Goal: Transaction & Acquisition: Purchase product/service

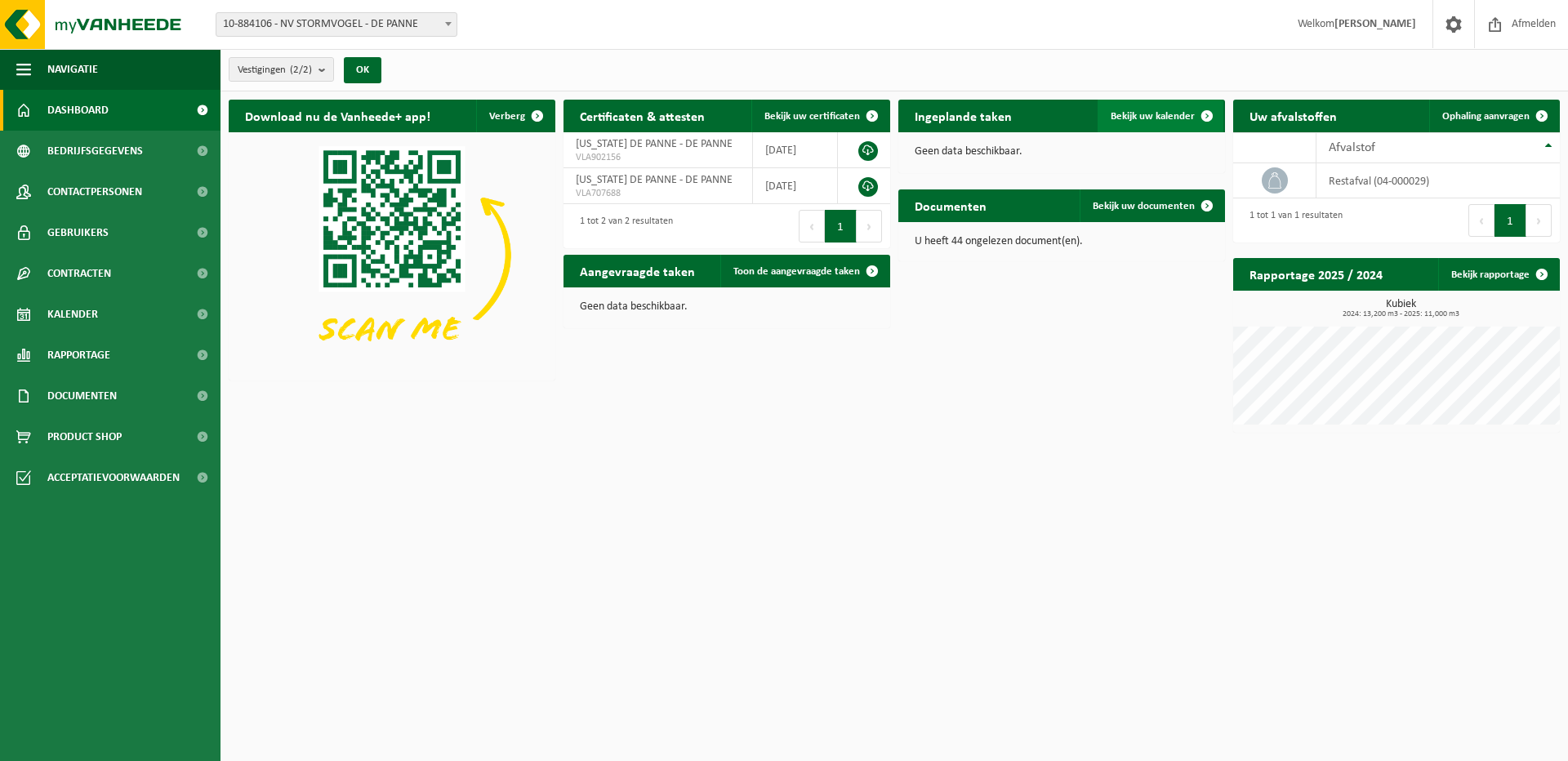
click at [1155, 115] on span "Bekijk uw kalender" at bounding box center [1152, 116] width 84 height 11
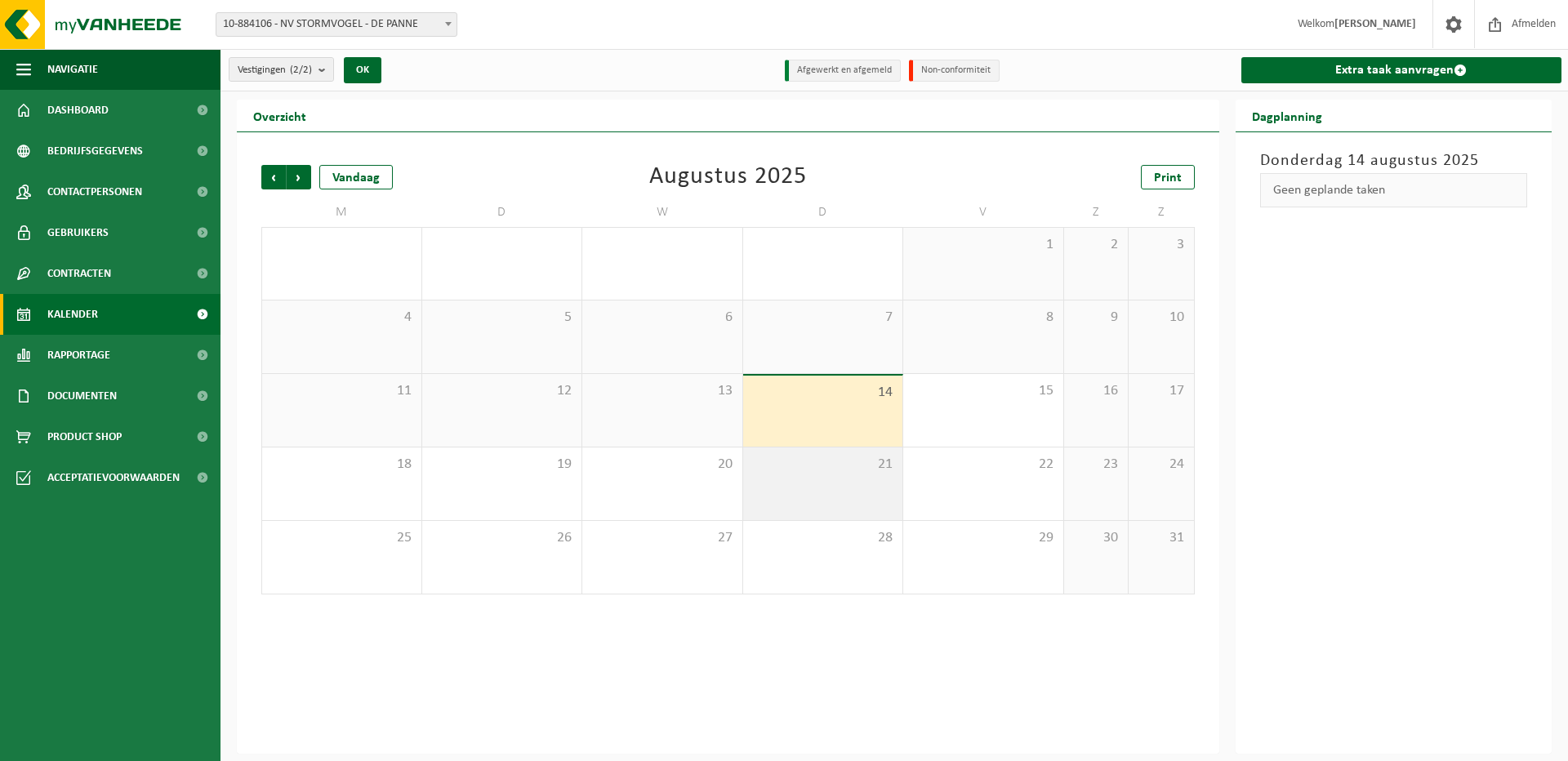
click at [853, 479] on div "21" at bounding box center [823, 484] width 160 height 73
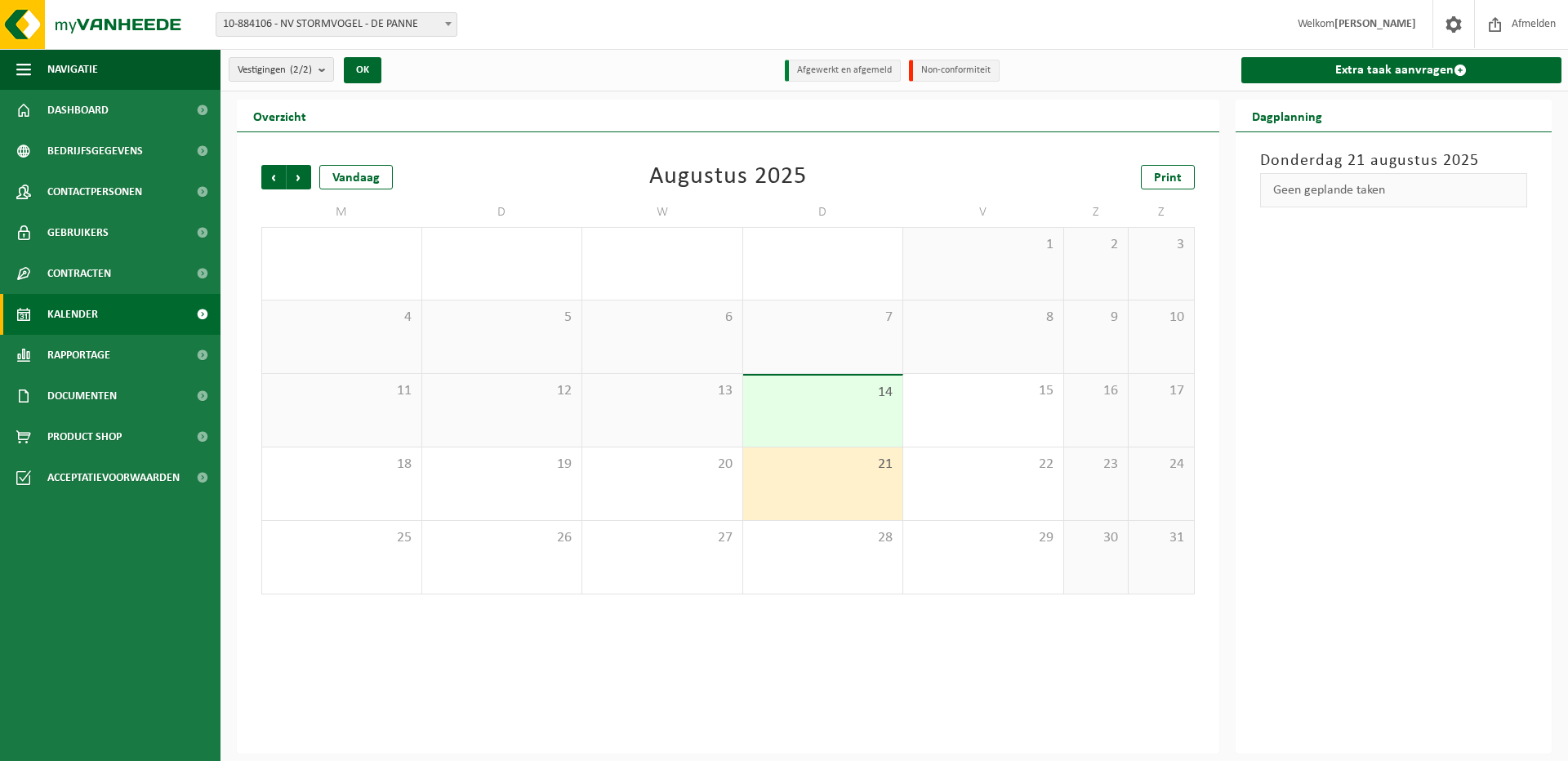
click at [816, 416] on div "14" at bounding box center [823, 411] width 160 height 71
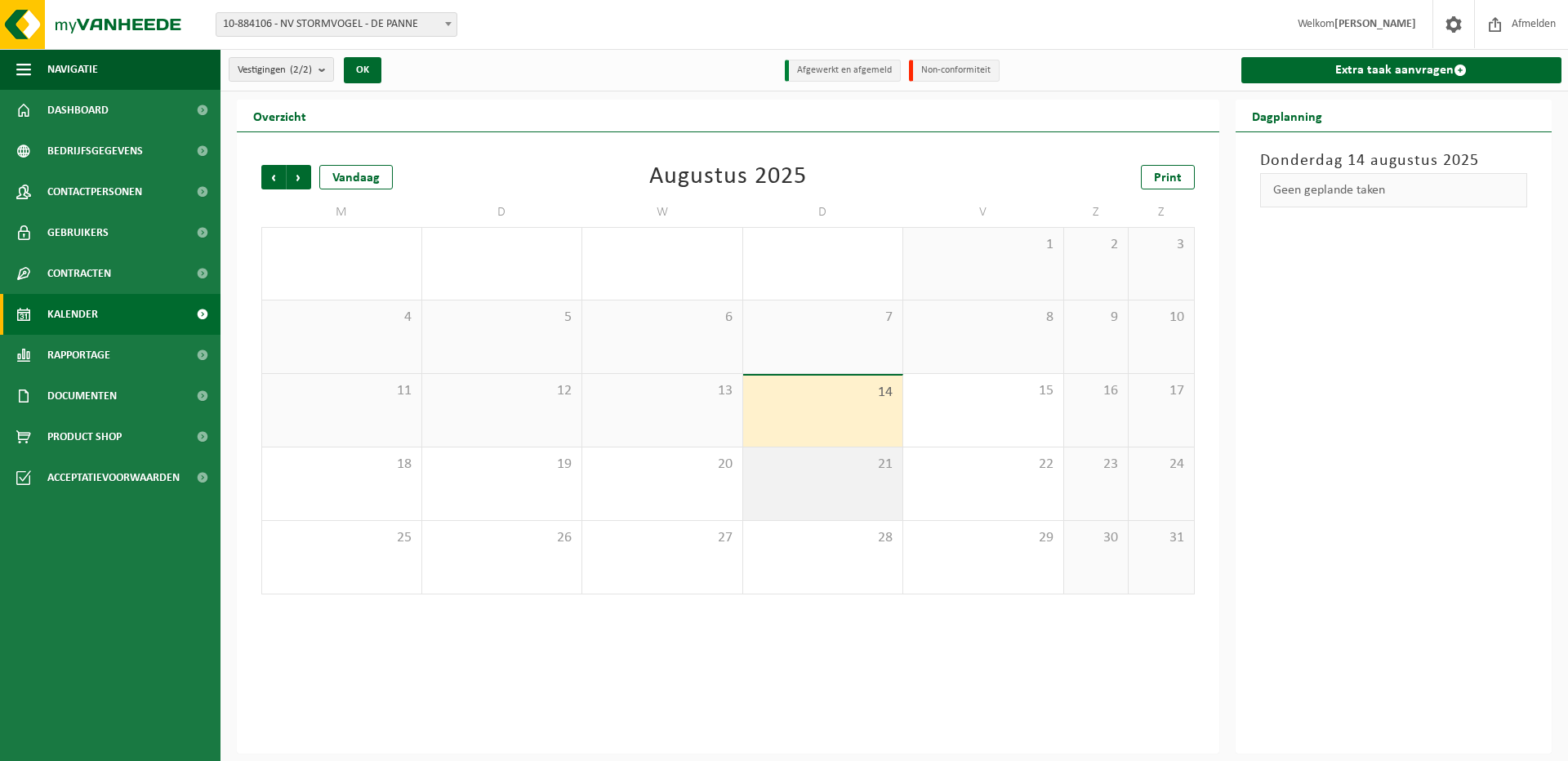
click at [819, 487] on div "21" at bounding box center [823, 484] width 160 height 73
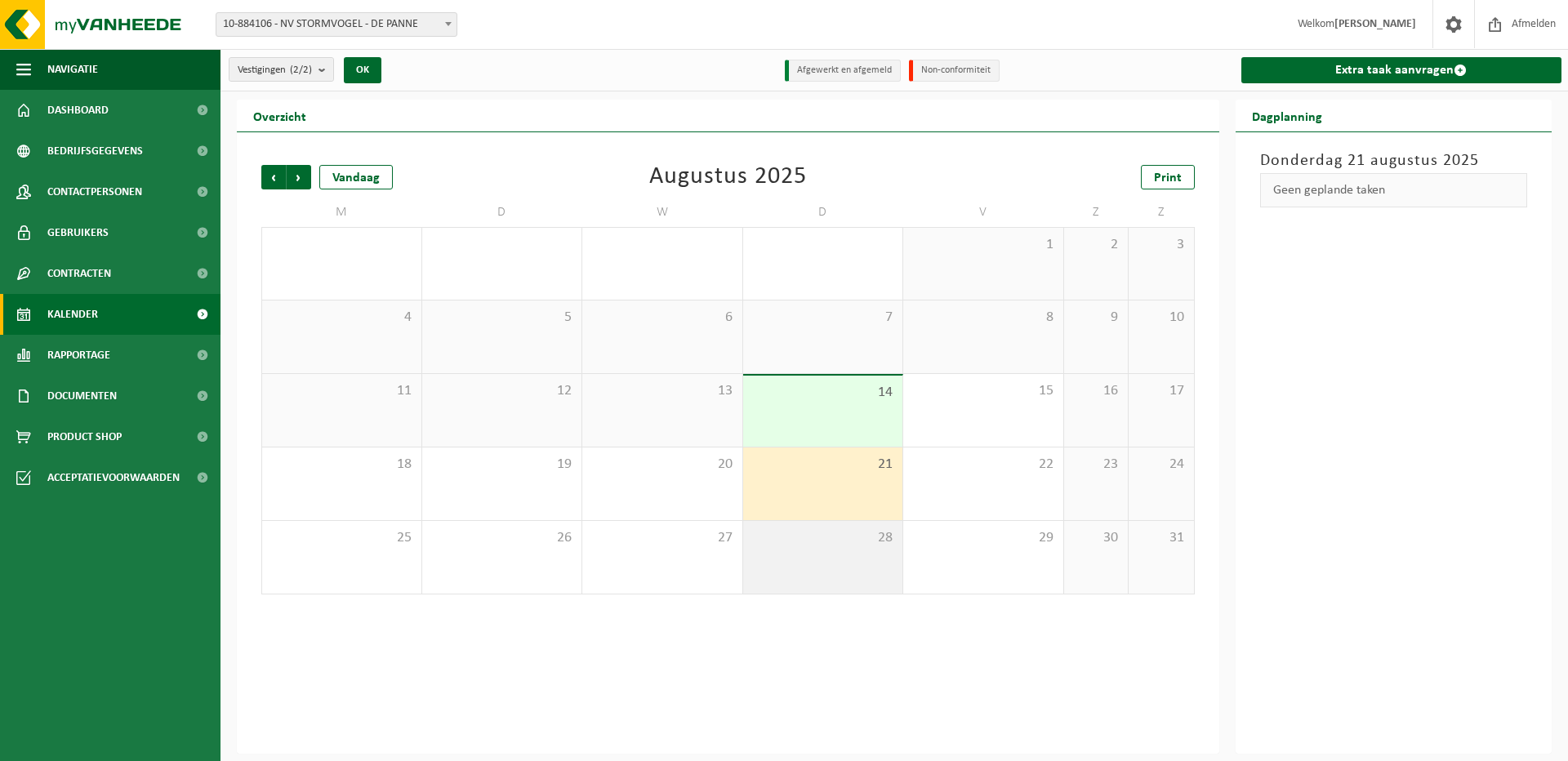
click at [832, 567] on div "28" at bounding box center [823, 557] width 160 height 73
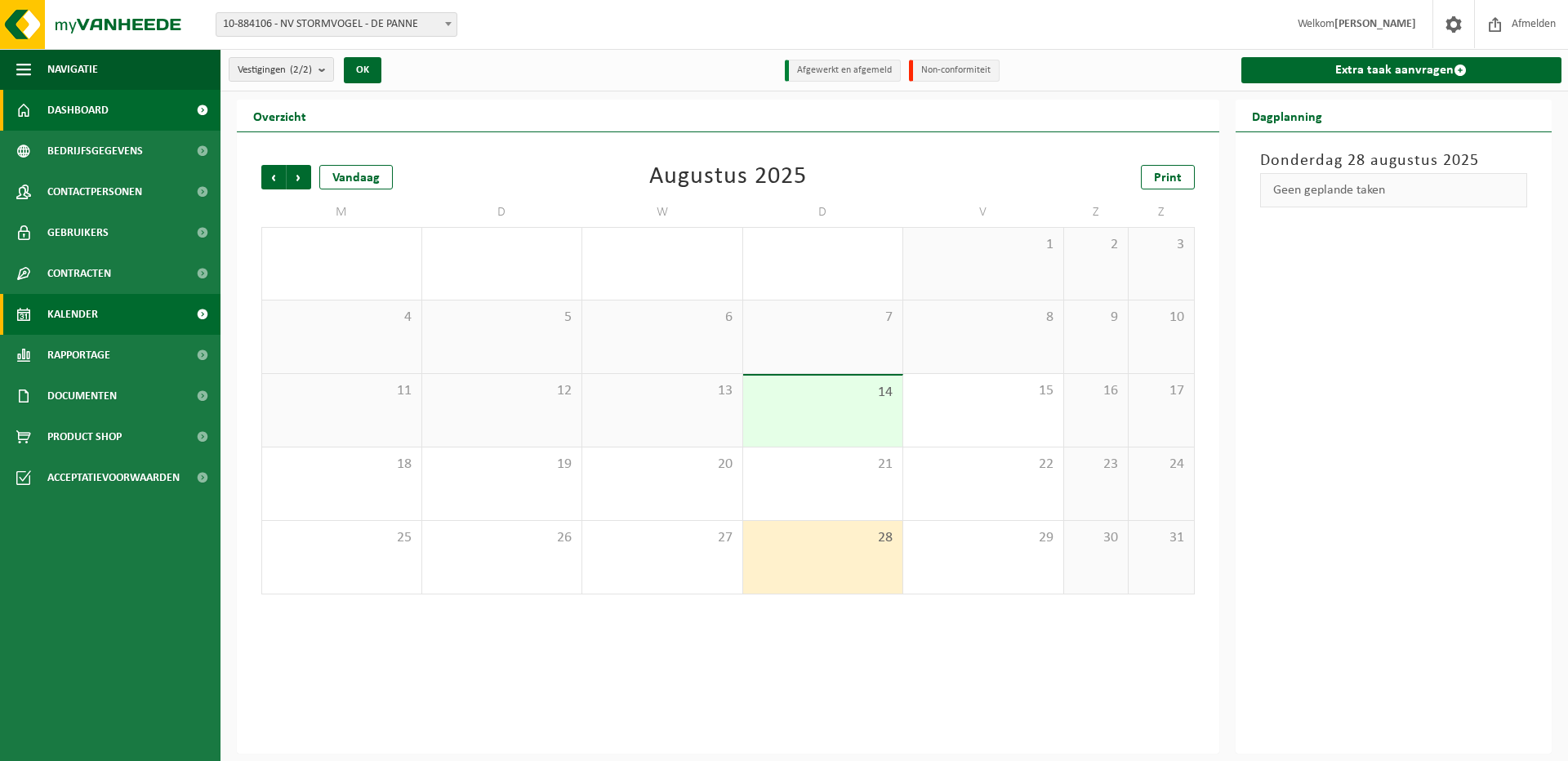
click at [82, 106] on span "Dashboard" at bounding box center [77, 110] width 61 height 41
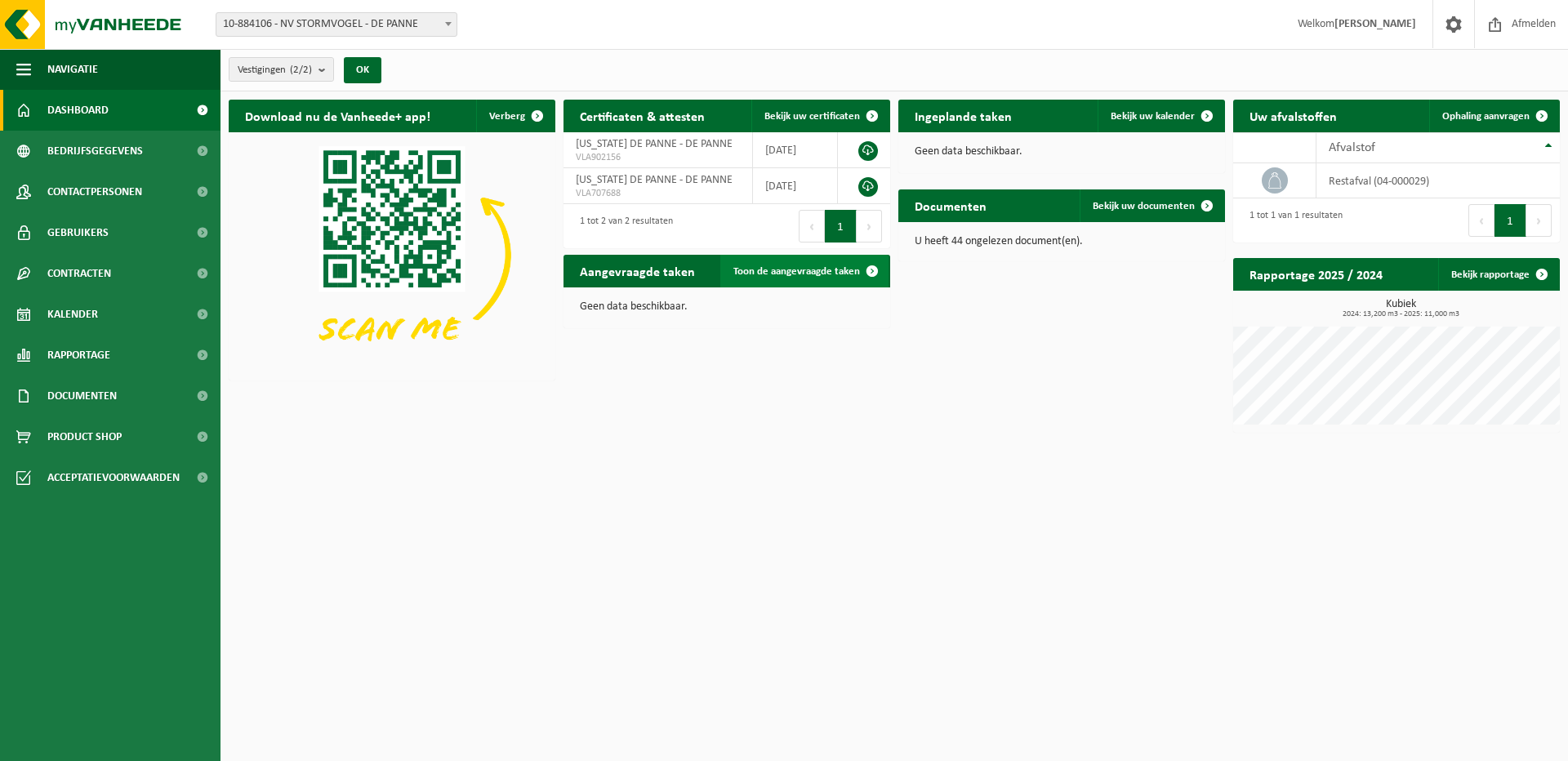
scroll to position [0, 1]
click at [797, 273] on span "Toon de aangevraagde taken" at bounding box center [796, 272] width 126 height 11
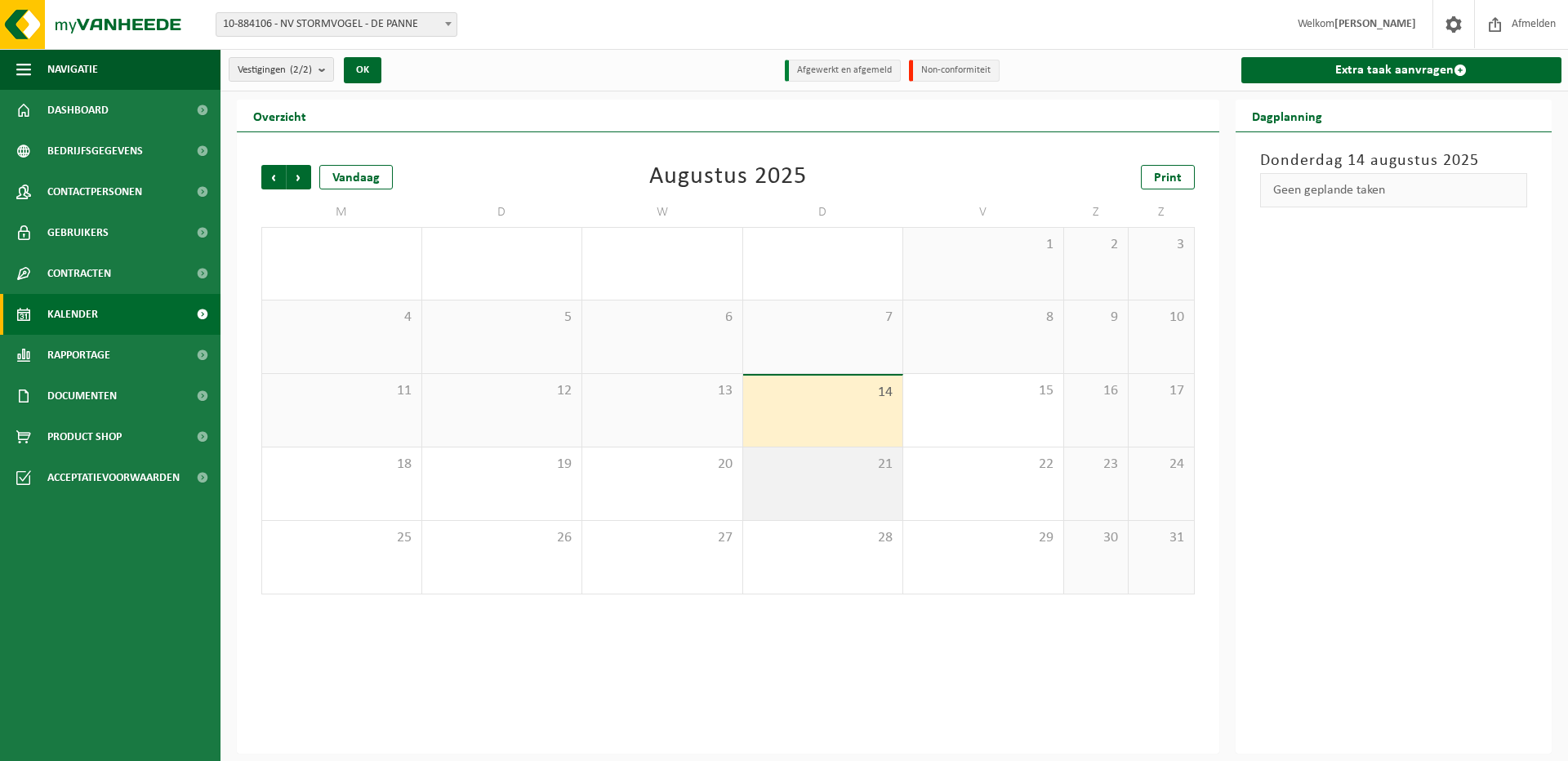
click at [827, 473] on div "21" at bounding box center [823, 484] width 160 height 73
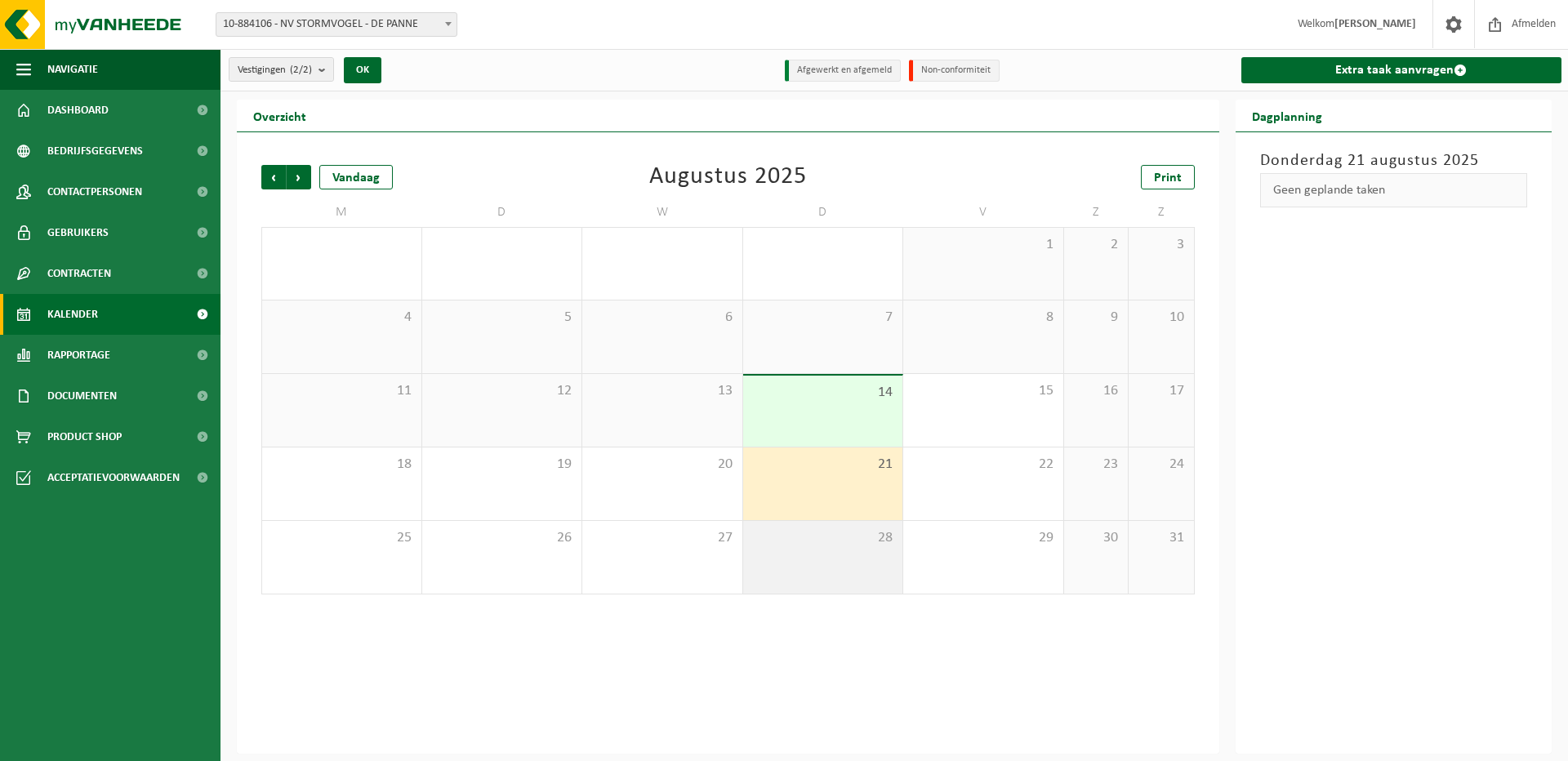
click at [820, 574] on div "28" at bounding box center [823, 557] width 160 height 73
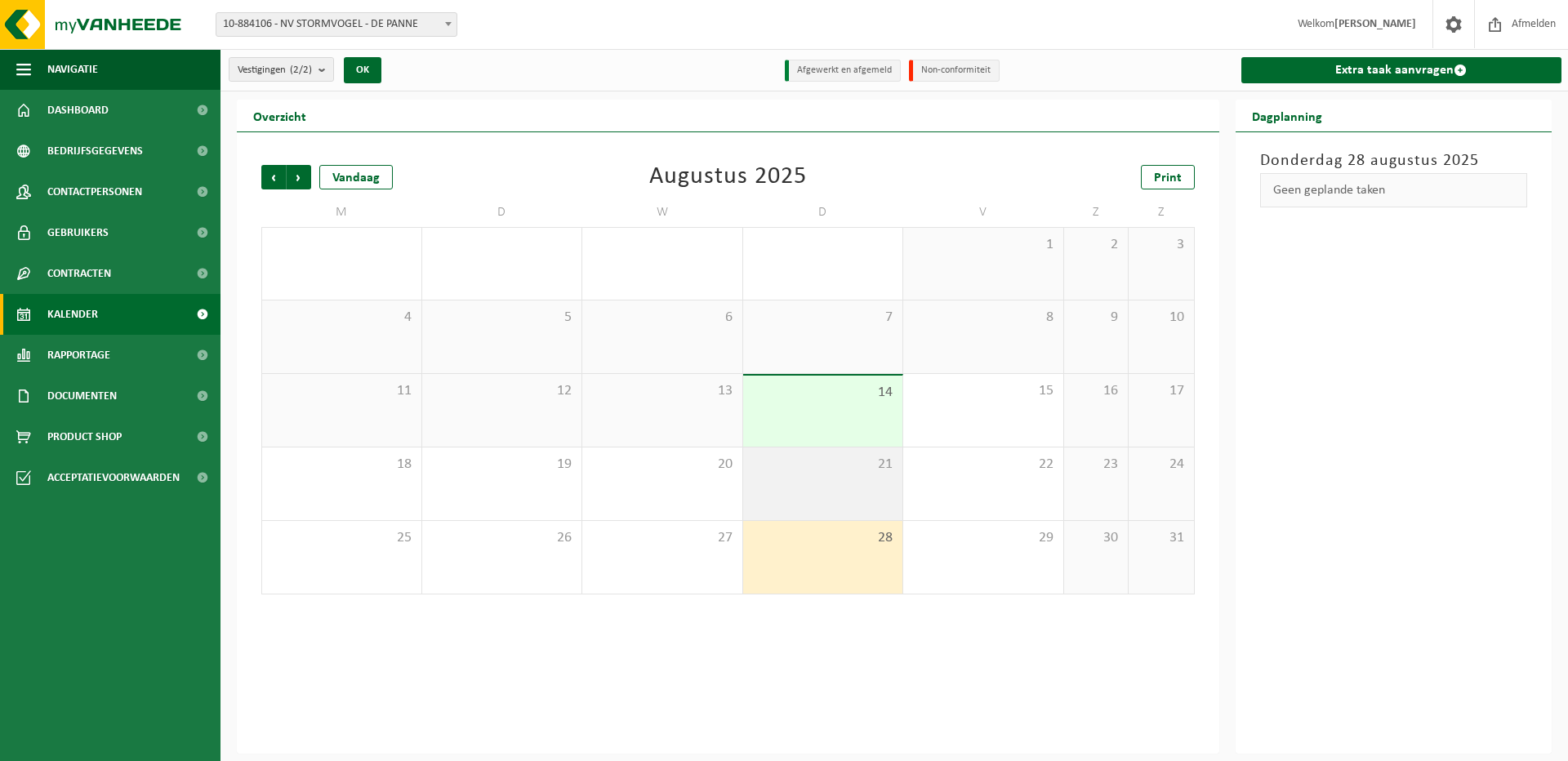
click at [795, 499] on div "21" at bounding box center [823, 484] width 160 height 73
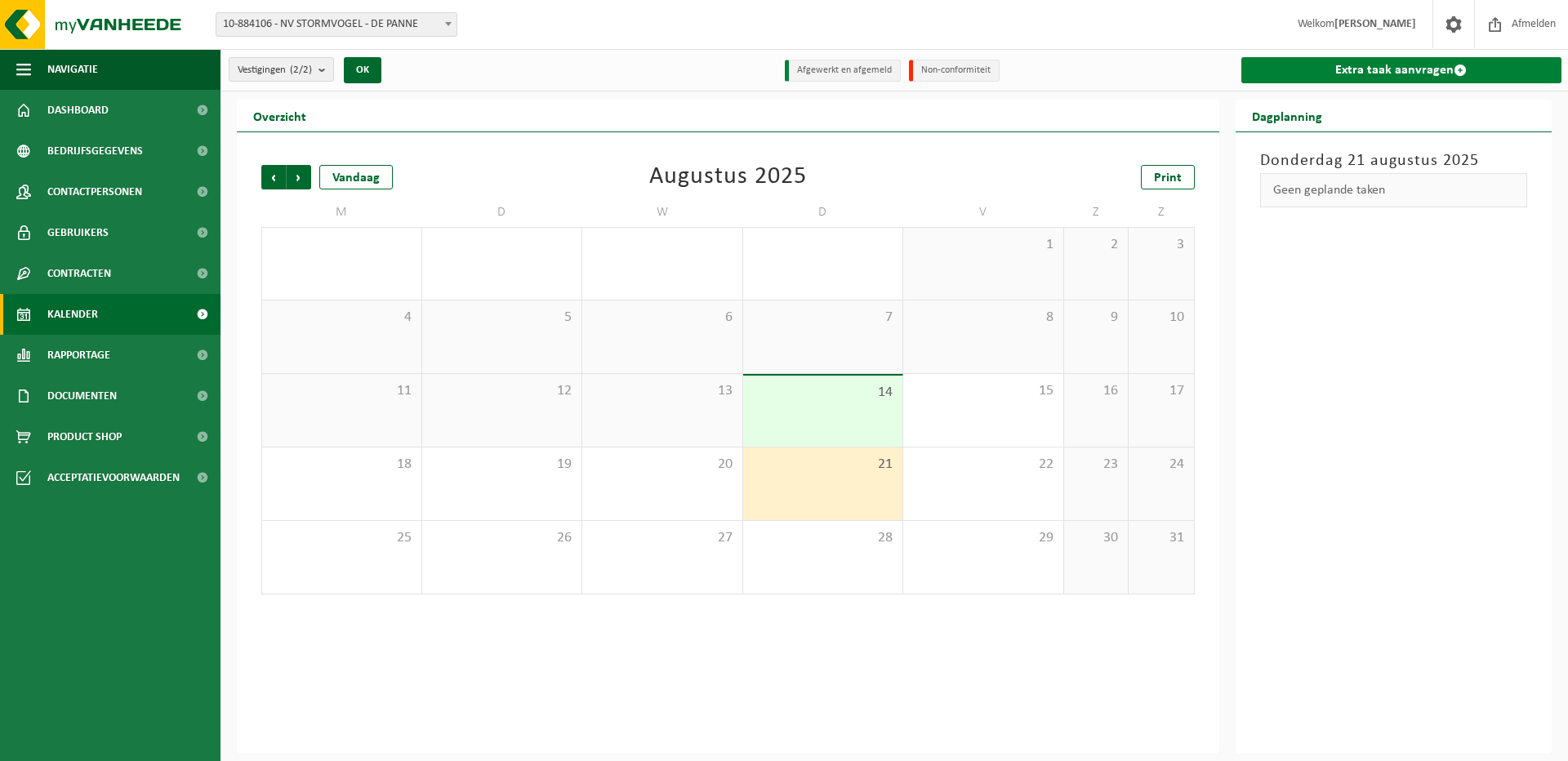
click at [1347, 65] on link "Extra taak aanvragen" at bounding box center [1401, 69] width 321 height 26
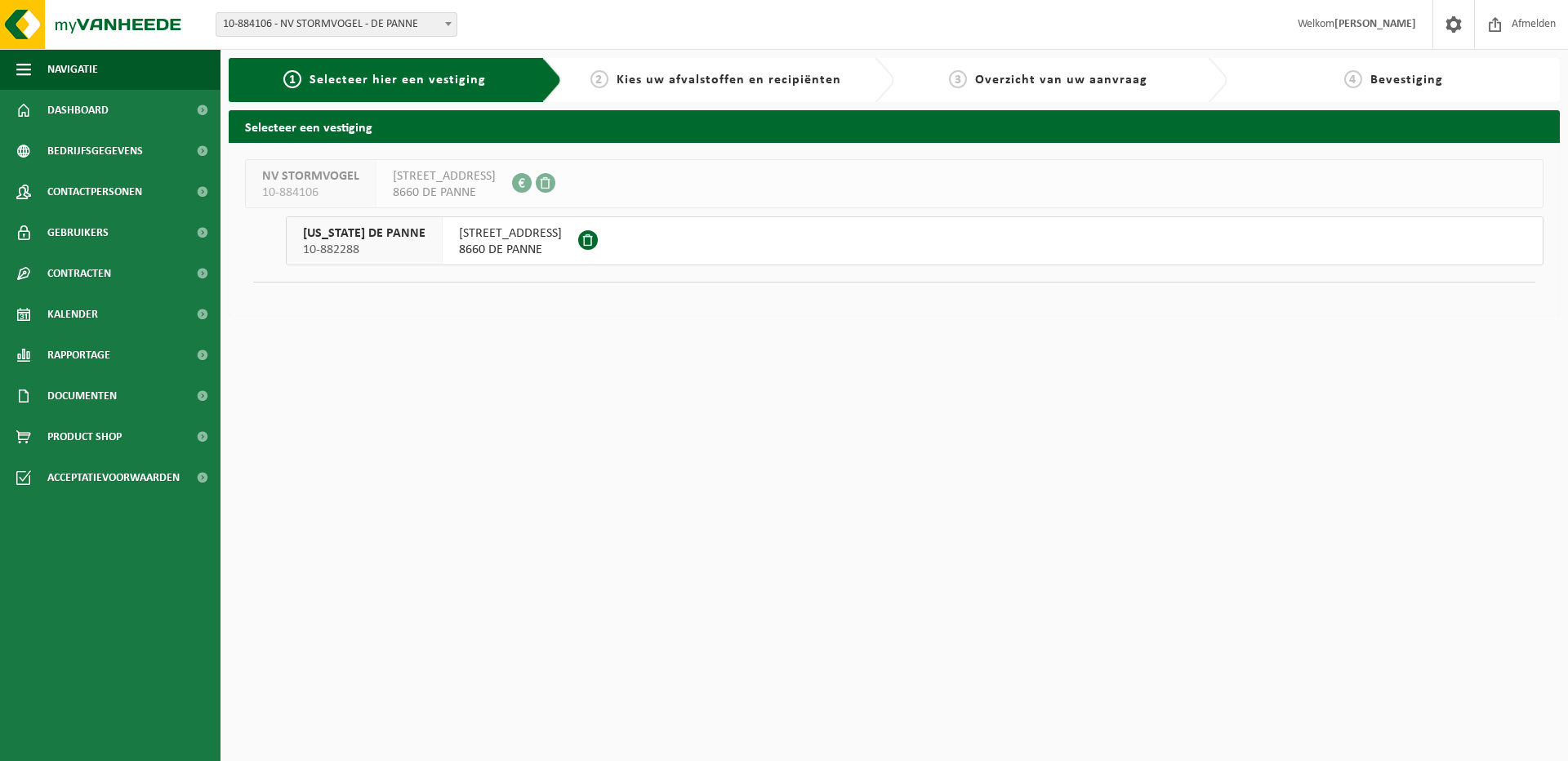
click at [479, 241] on span "ZEEDIJK 37" at bounding box center [511, 234] width 103 height 16
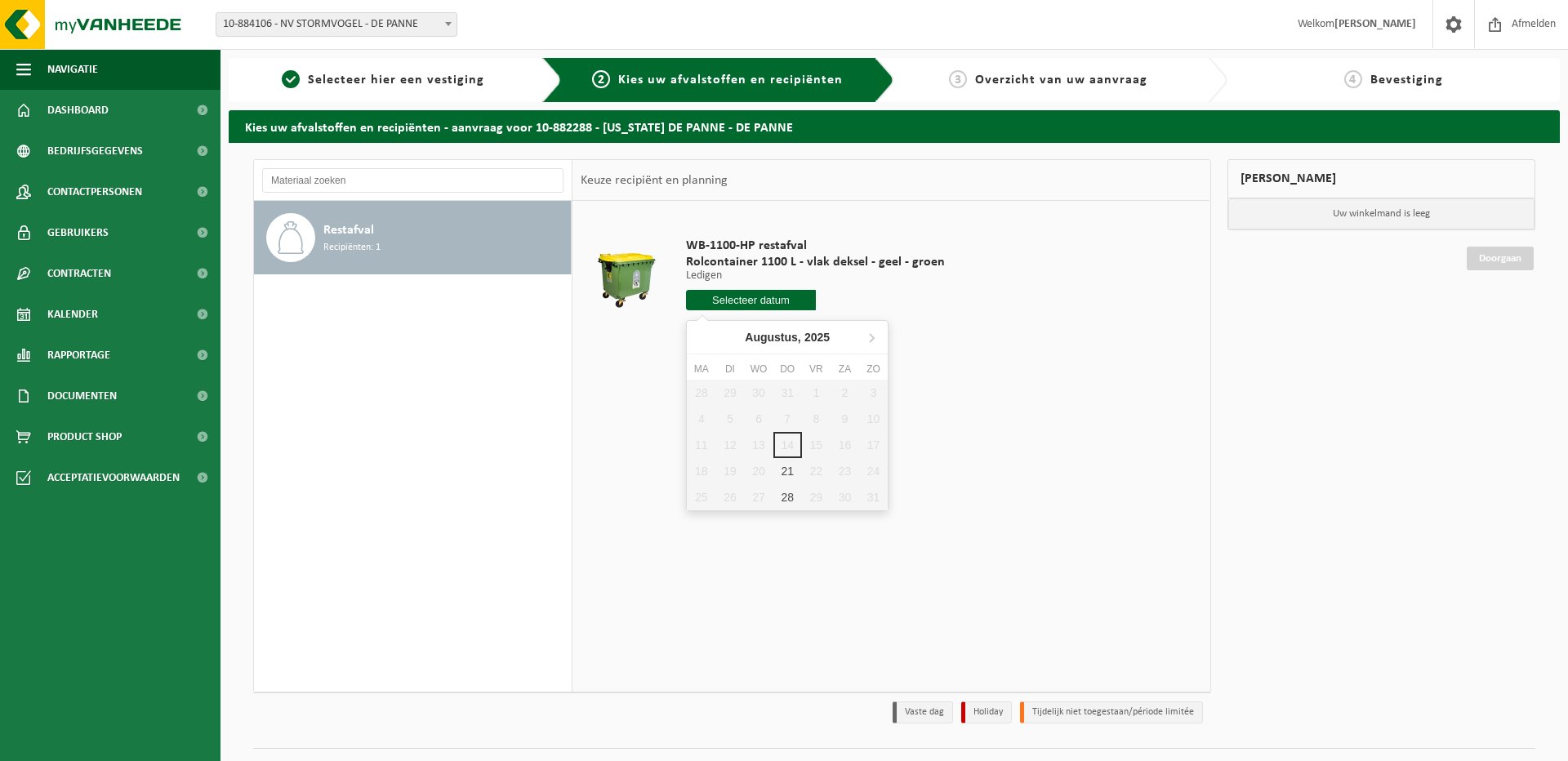
click at [761, 306] on input "text" at bounding box center [751, 299] width 130 height 20
click at [786, 471] on div "21" at bounding box center [787, 471] width 28 height 26
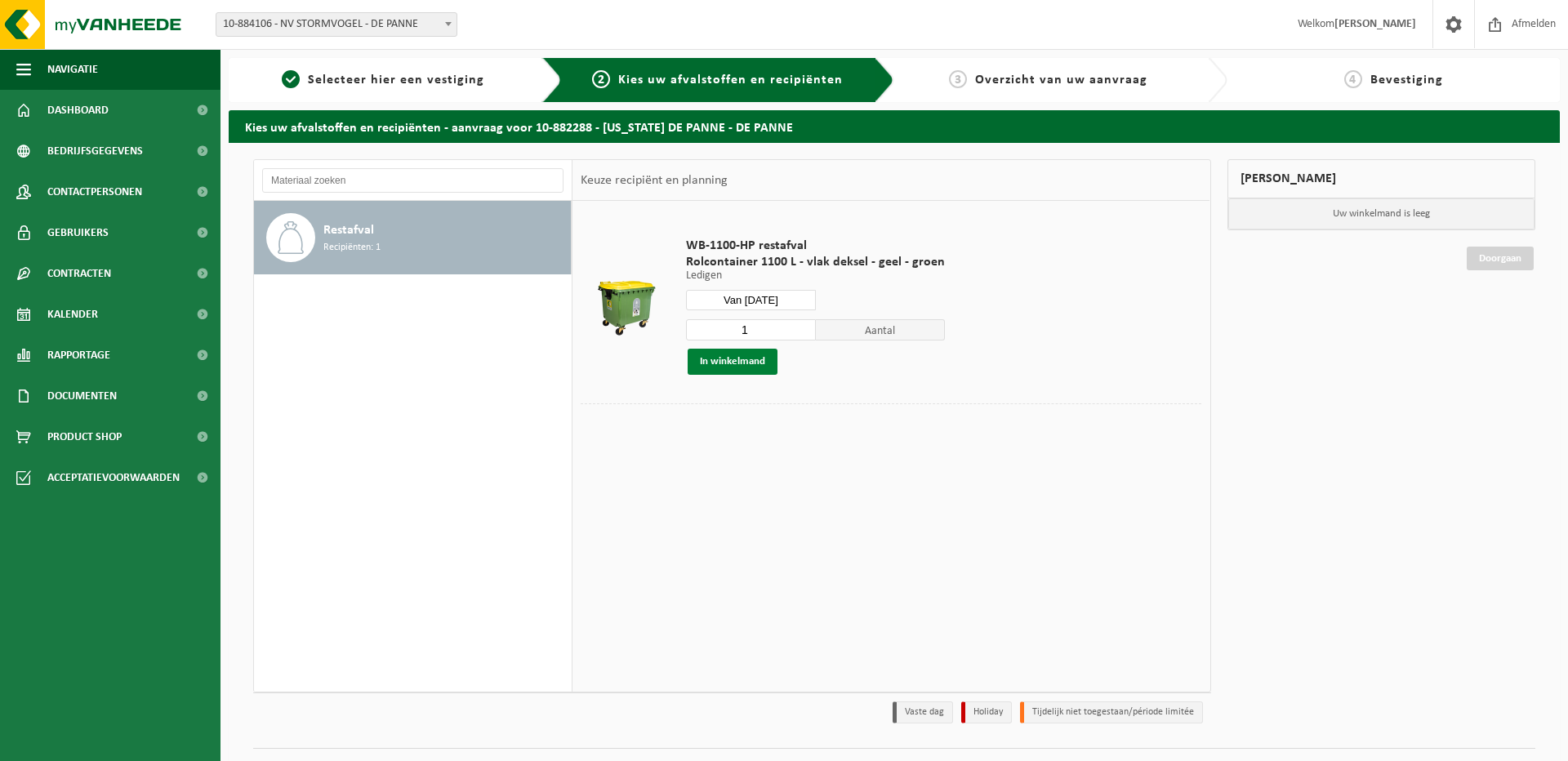
click at [731, 365] on button "In winkelmand" at bounding box center [732, 361] width 90 height 26
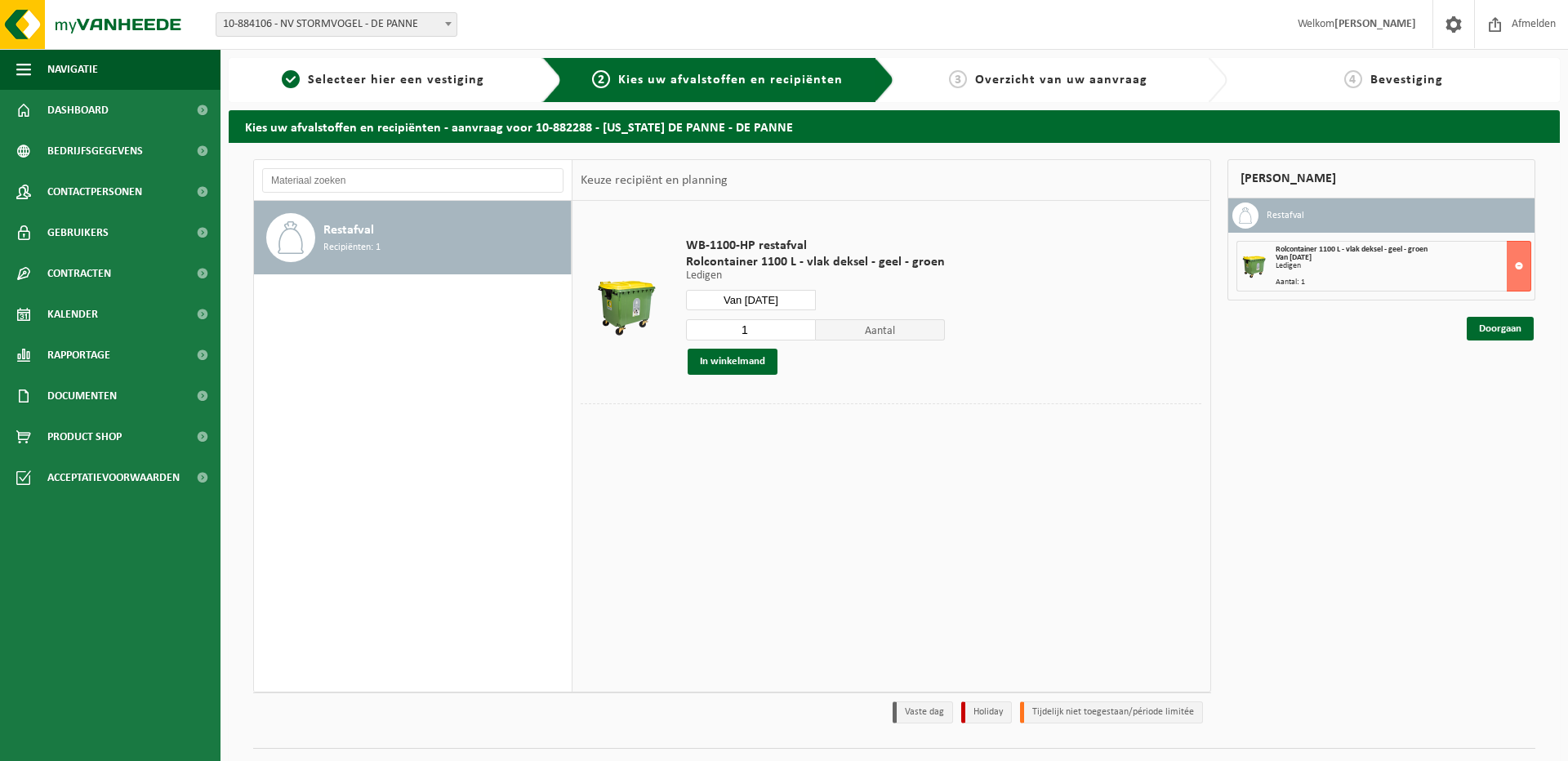
click at [852, 408] on div at bounding box center [890, 416] width 620 height 25
click at [732, 300] on input "Van [DATE]" at bounding box center [751, 299] width 130 height 20
click at [792, 499] on div "28" at bounding box center [787, 496] width 28 height 26
type input "Van [DATE]"
click at [736, 365] on button "In winkelmand" at bounding box center [732, 361] width 90 height 26
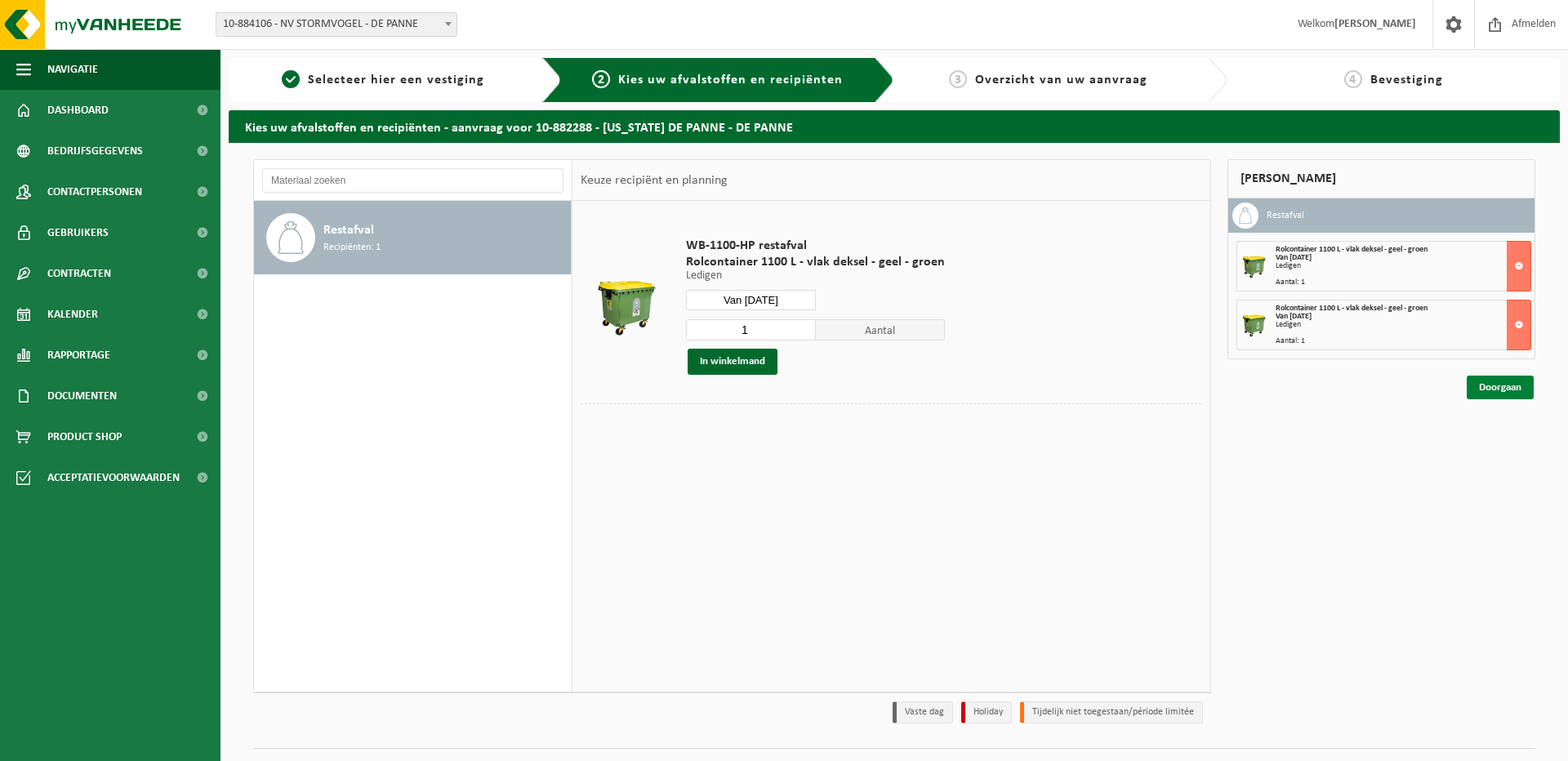
click at [1497, 388] on link "Doorgaan" at bounding box center [1500, 387] width 67 height 24
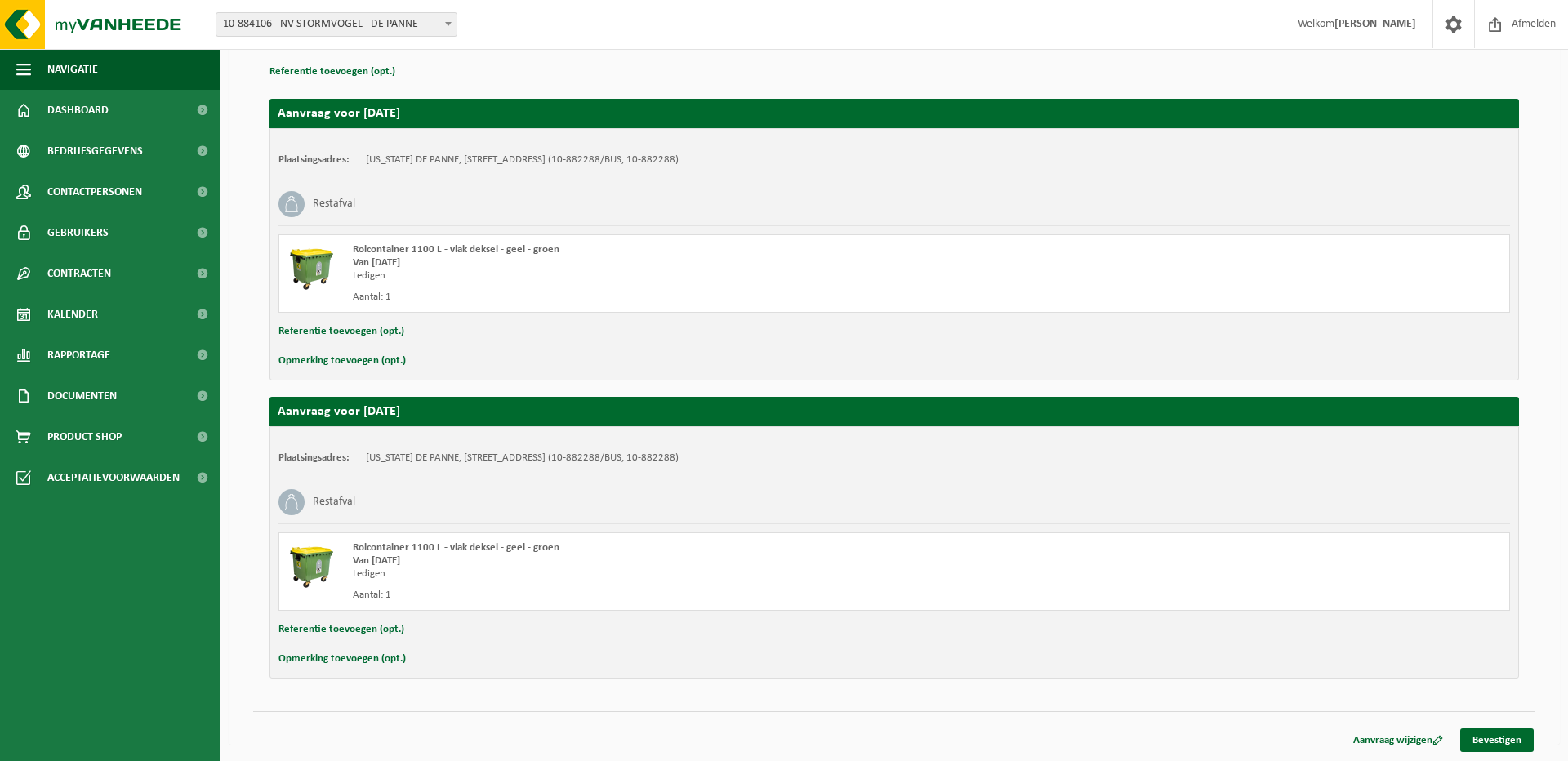
scroll to position [237, 0]
click at [1484, 739] on link "Bevestigen" at bounding box center [1496, 740] width 74 height 24
